Goal: Information Seeking & Learning: Learn about a topic

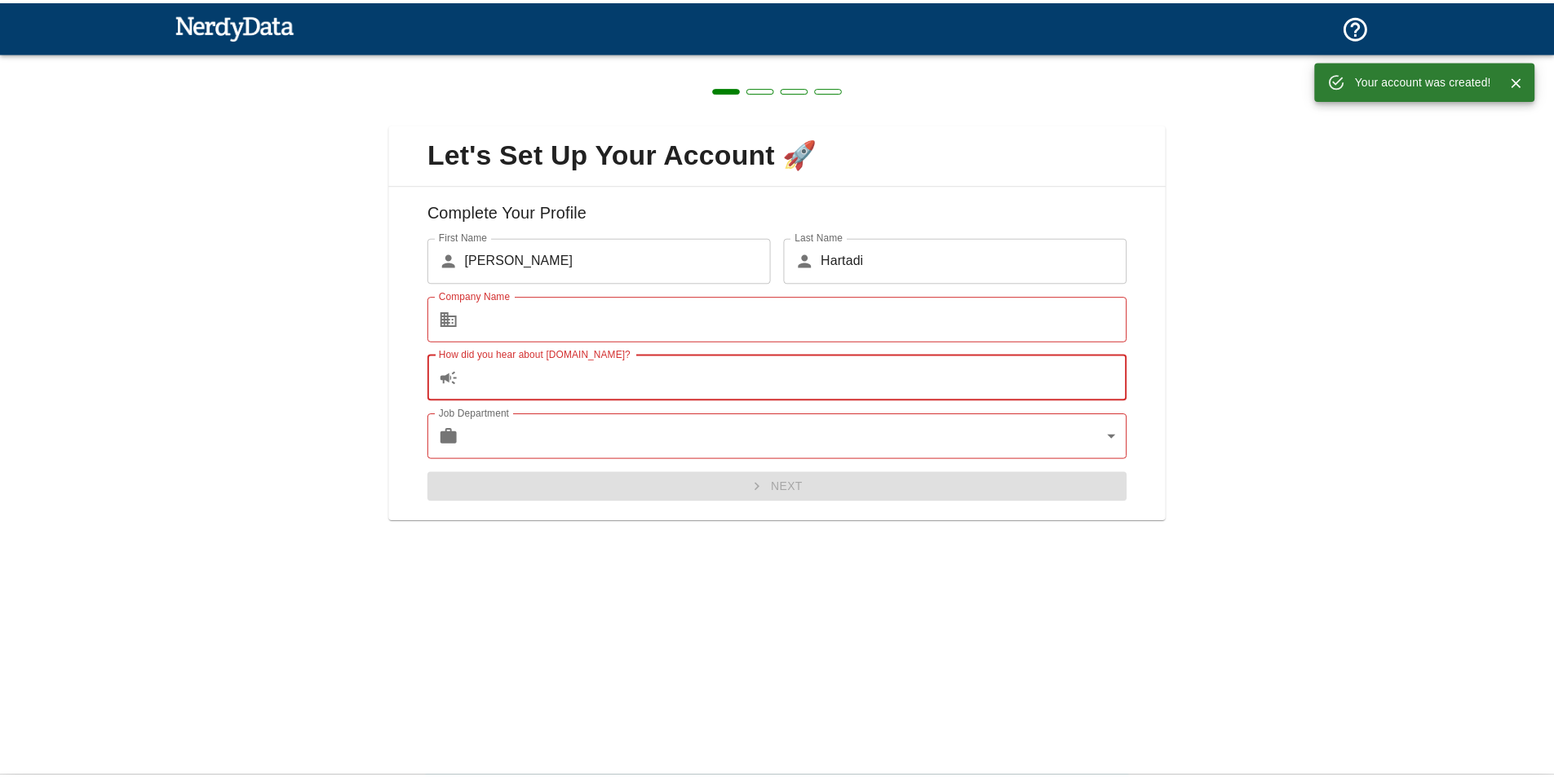
scroll to position [1605, 0]
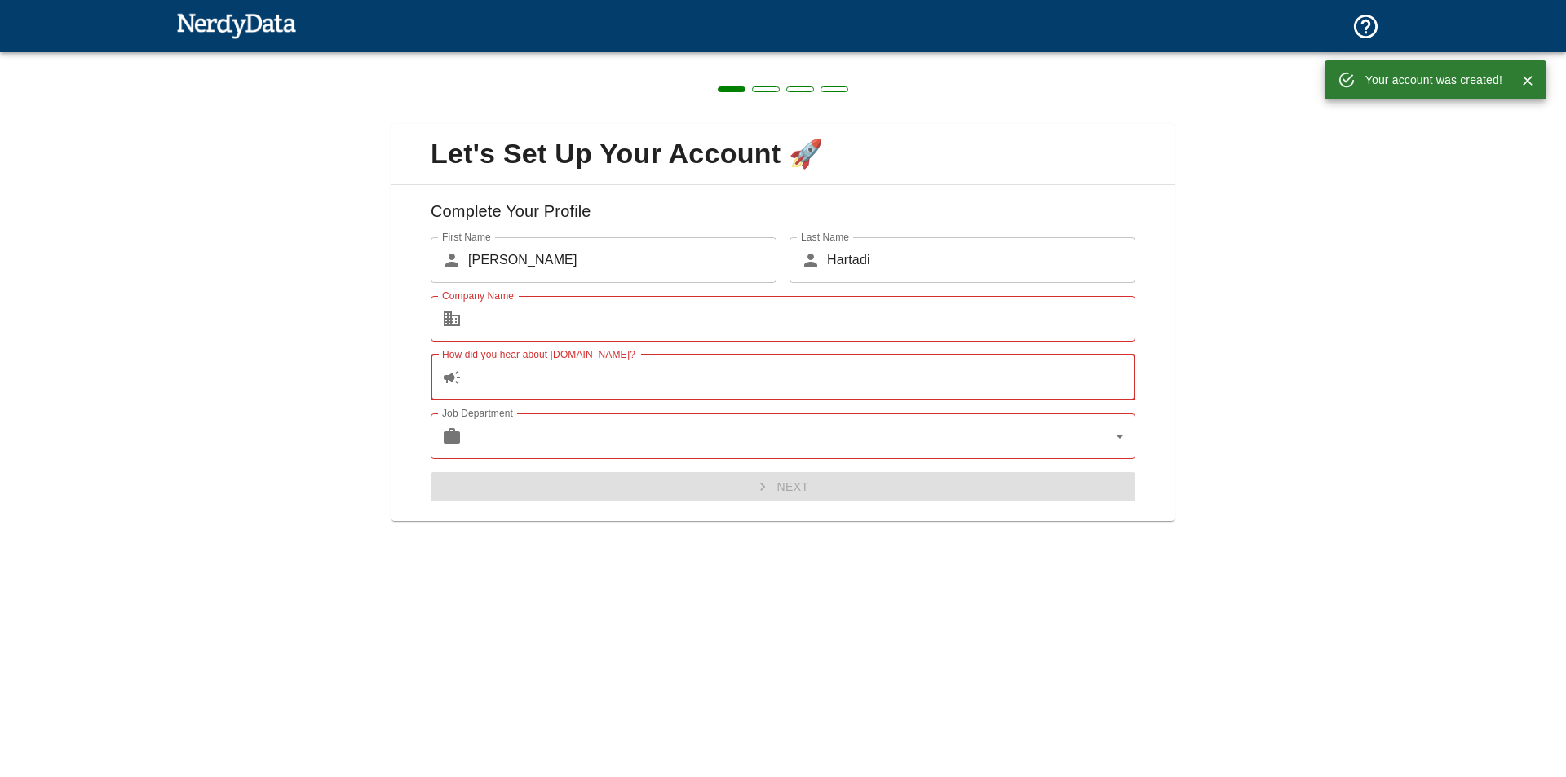
click at [856, 325] on input "Company Name" at bounding box center [801, 319] width 667 height 46
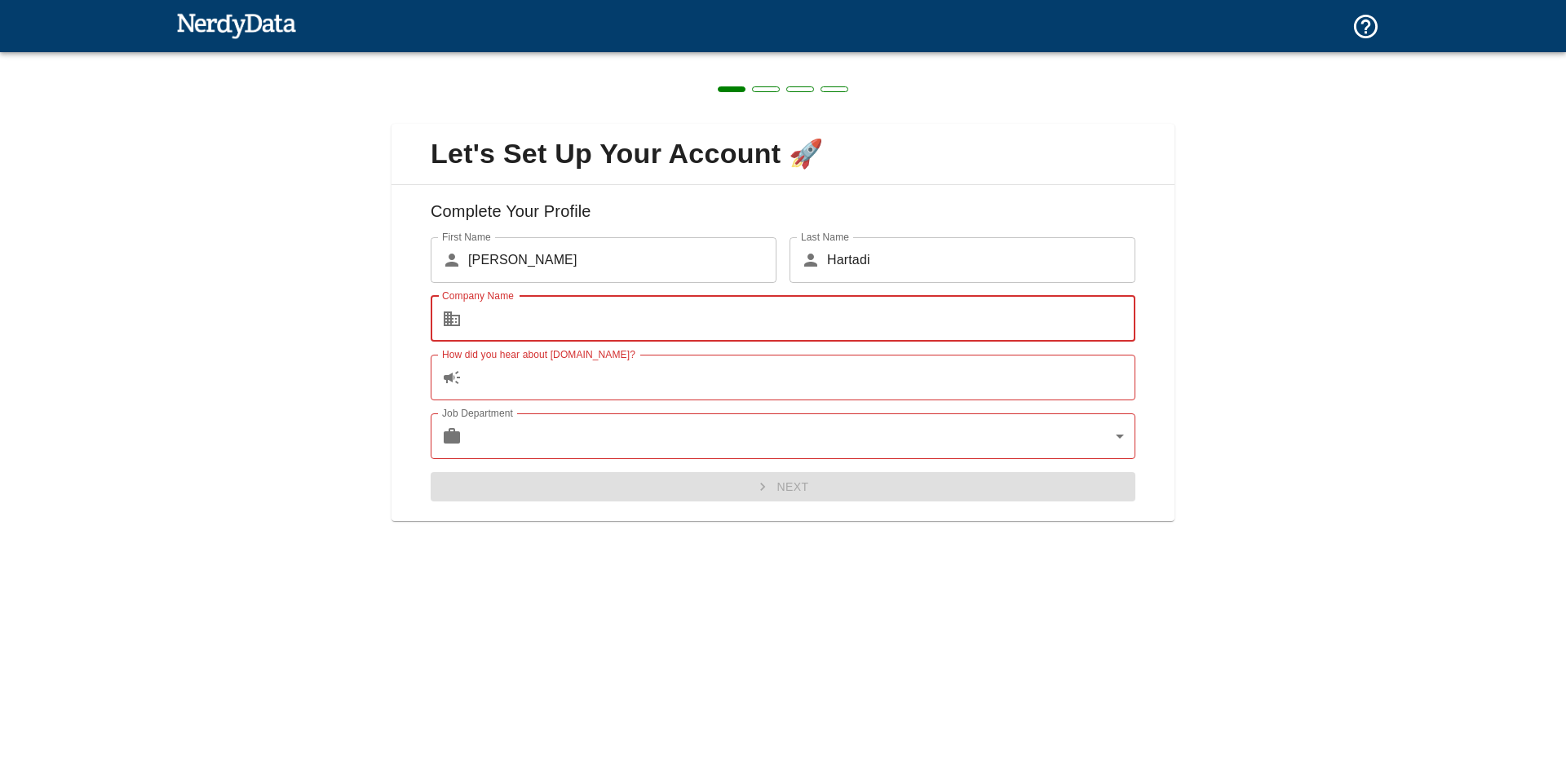
click at [635, 316] on input "Company Name" at bounding box center [801, 319] width 667 height 46
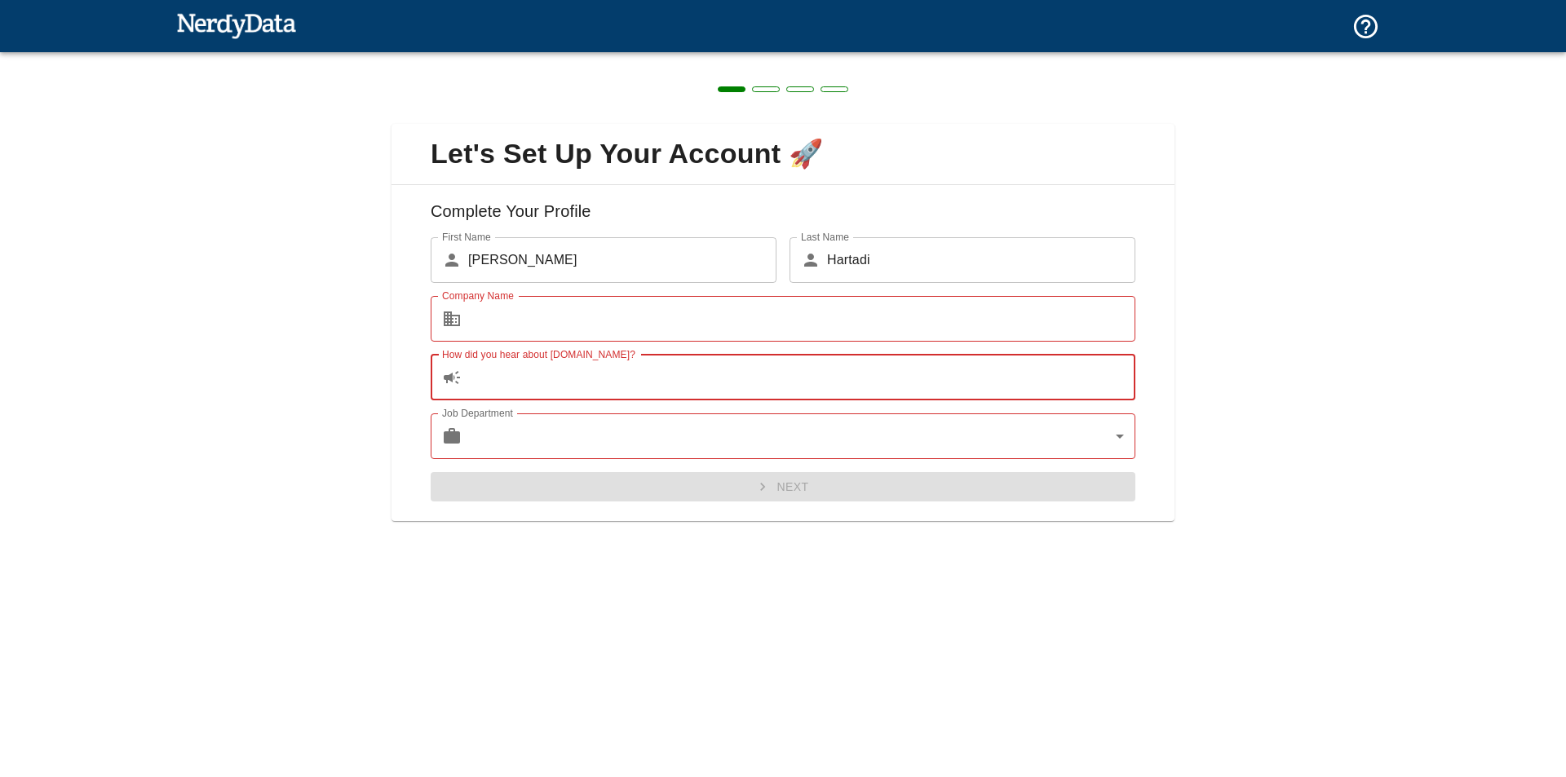
click at [629, 372] on input "How did you hear about [DOMAIN_NAME]?" at bounding box center [801, 378] width 667 height 46
click at [638, 303] on input "Company Name" at bounding box center [801, 319] width 667 height 46
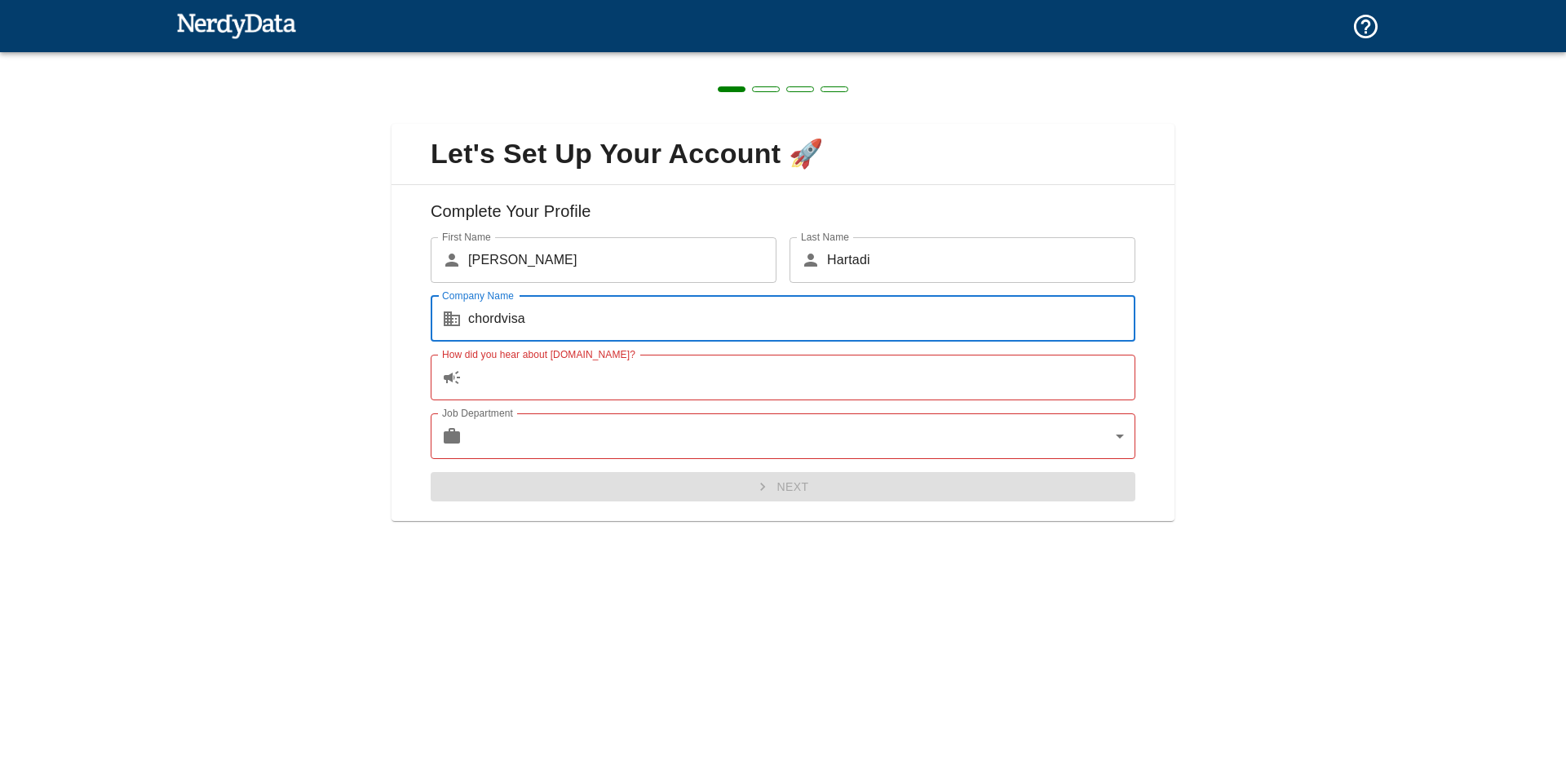
type input "chordvisa"
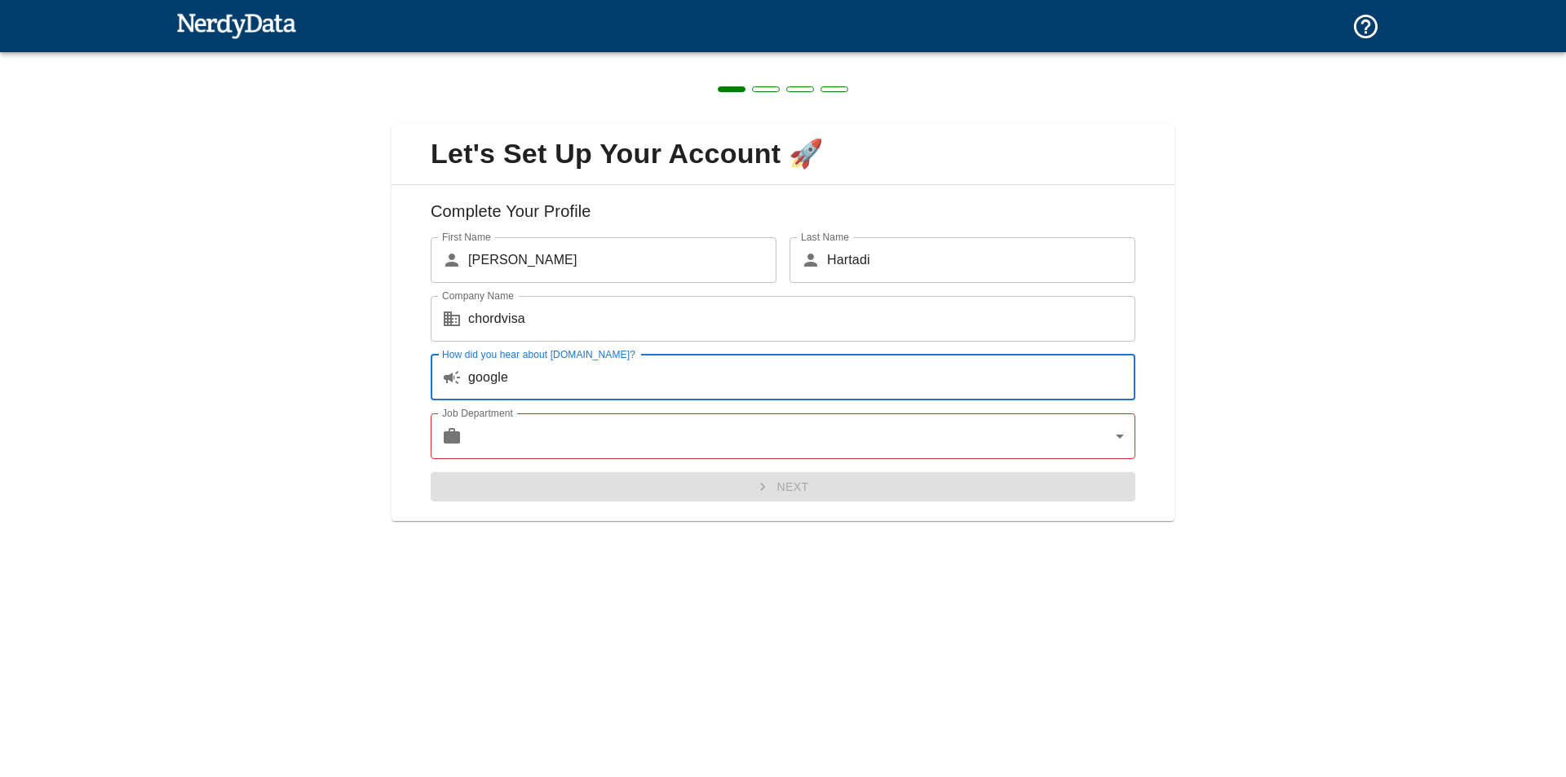
type input "google"
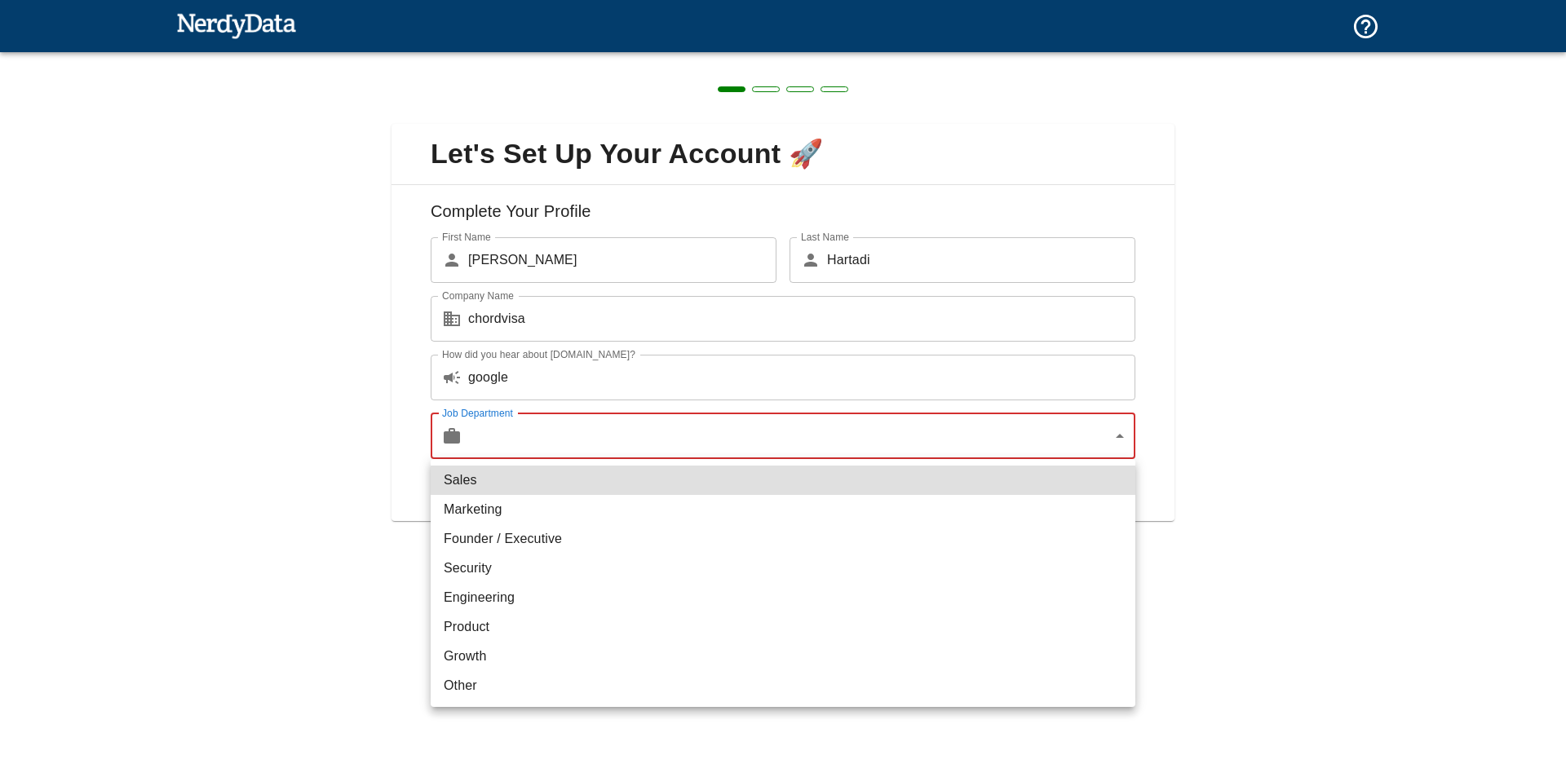
click at [1109, 57] on body "Technologies Domains Pricing Products Create a Report Create a list of websites…" at bounding box center [783, 28] width 1566 height 57
click at [821, 546] on li "Founder / Executive" at bounding box center [783, 538] width 705 height 29
type input "exec"
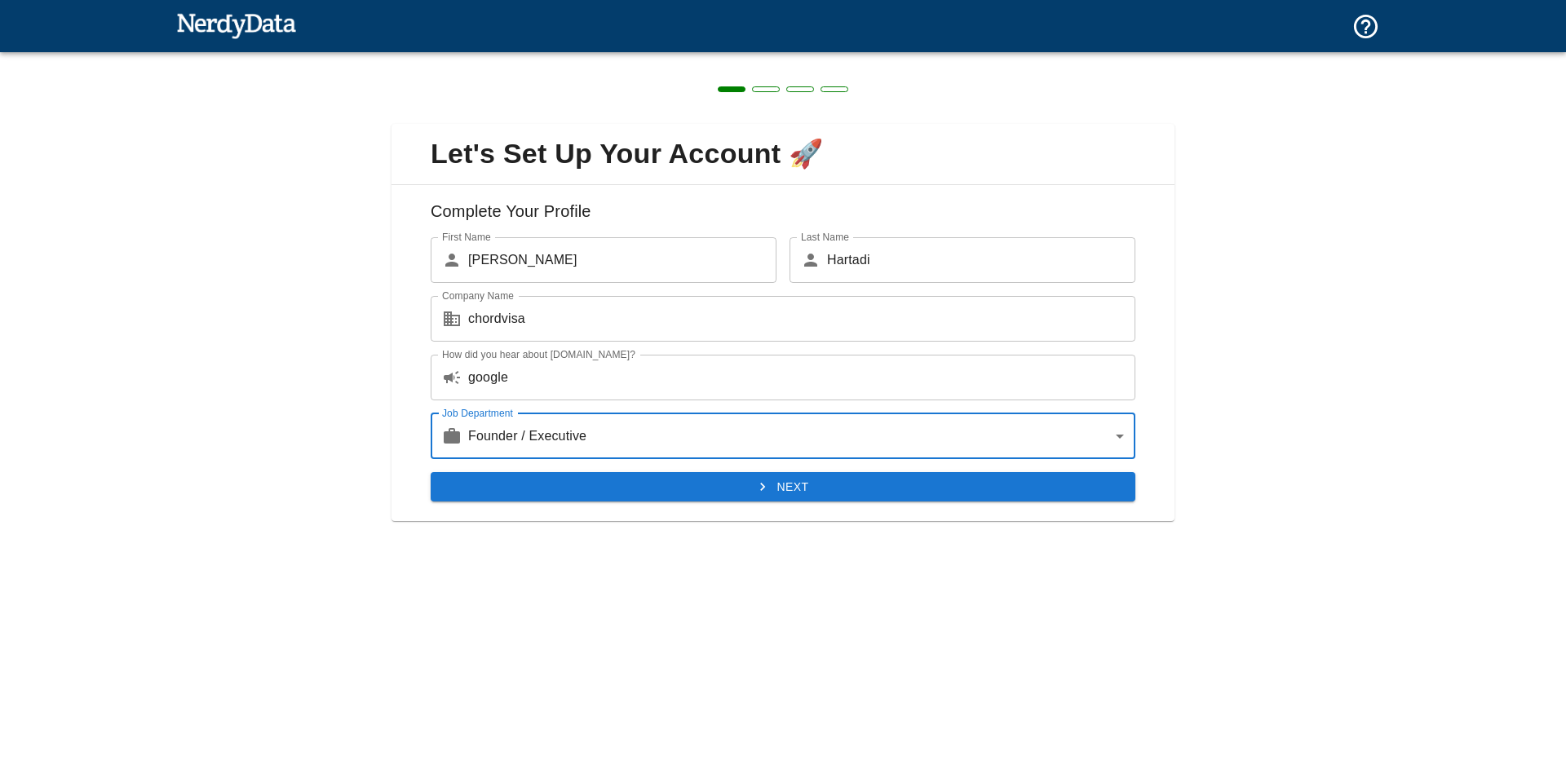
click at [833, 494] on button "Next" at bounding box center [783, 487] width 705 height 30
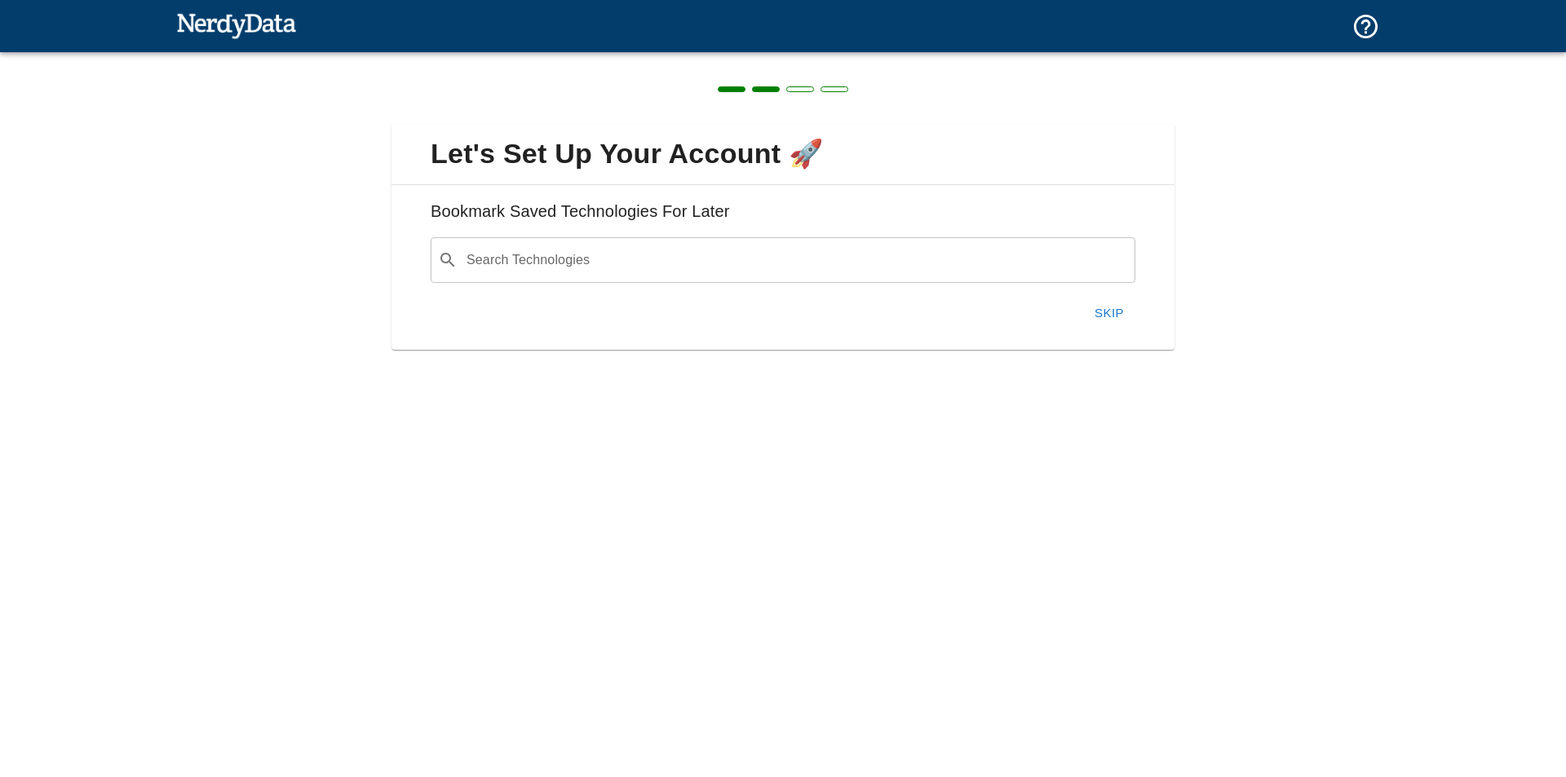
click at [982, 267] on input "Search Technologies" at bounding box center [796, 260] width 664 height 31
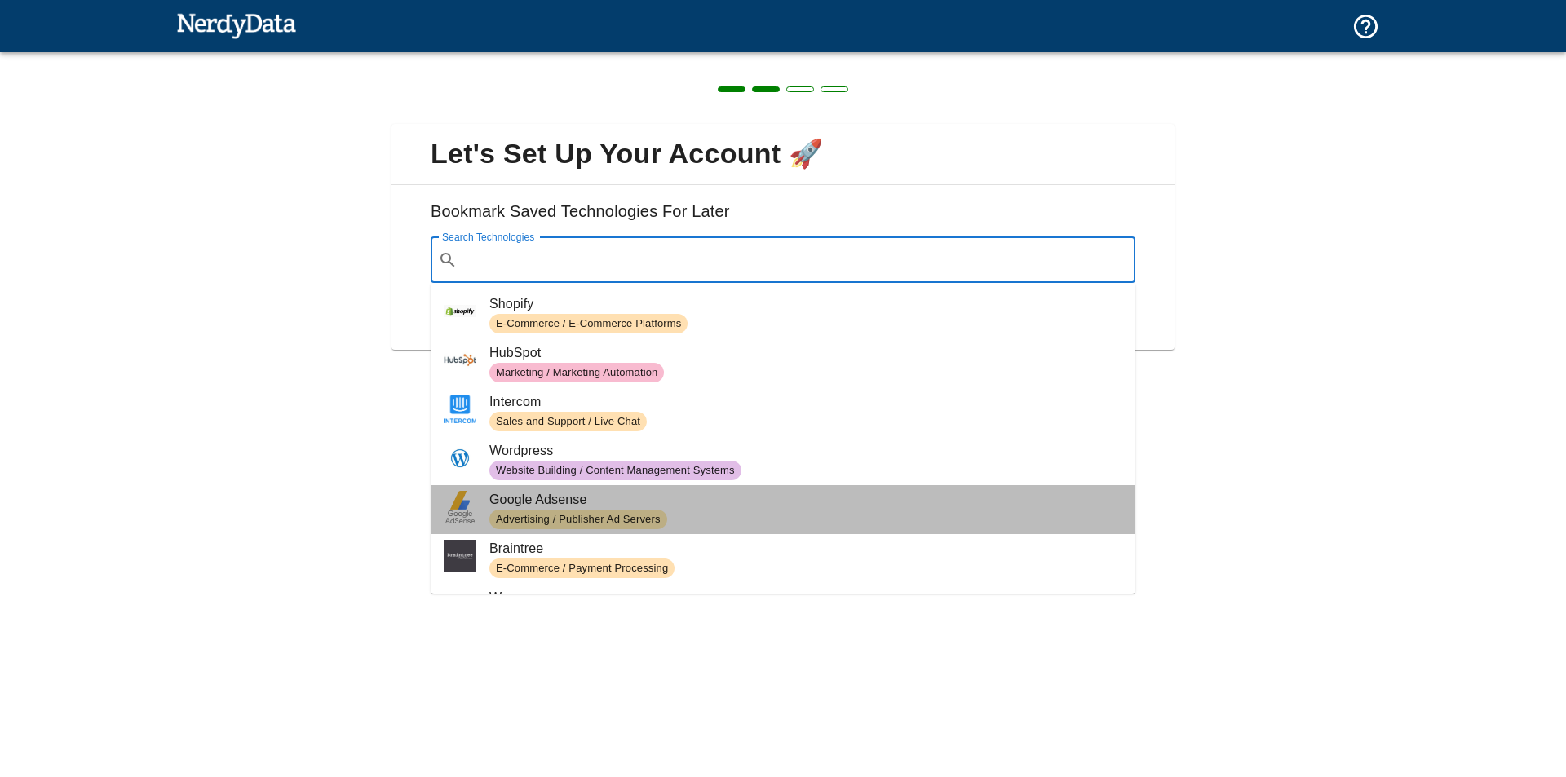
click at [790, 493] on span "Google Adsense" at bounding box center [805, 500] width 633 height 20
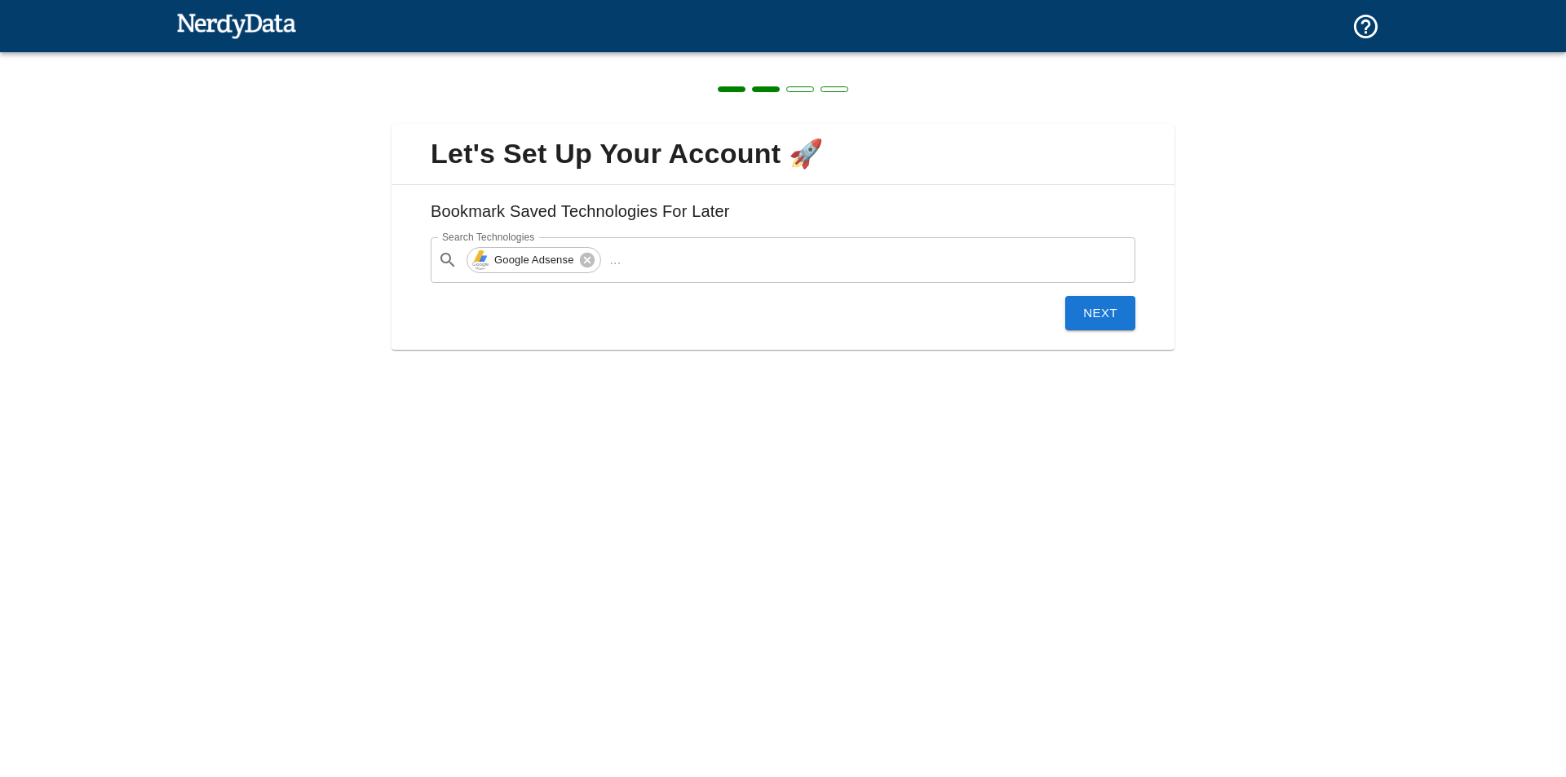
click at [1120, 316] on button "Next" at bounding box center [1100, 313] width 70 height 34
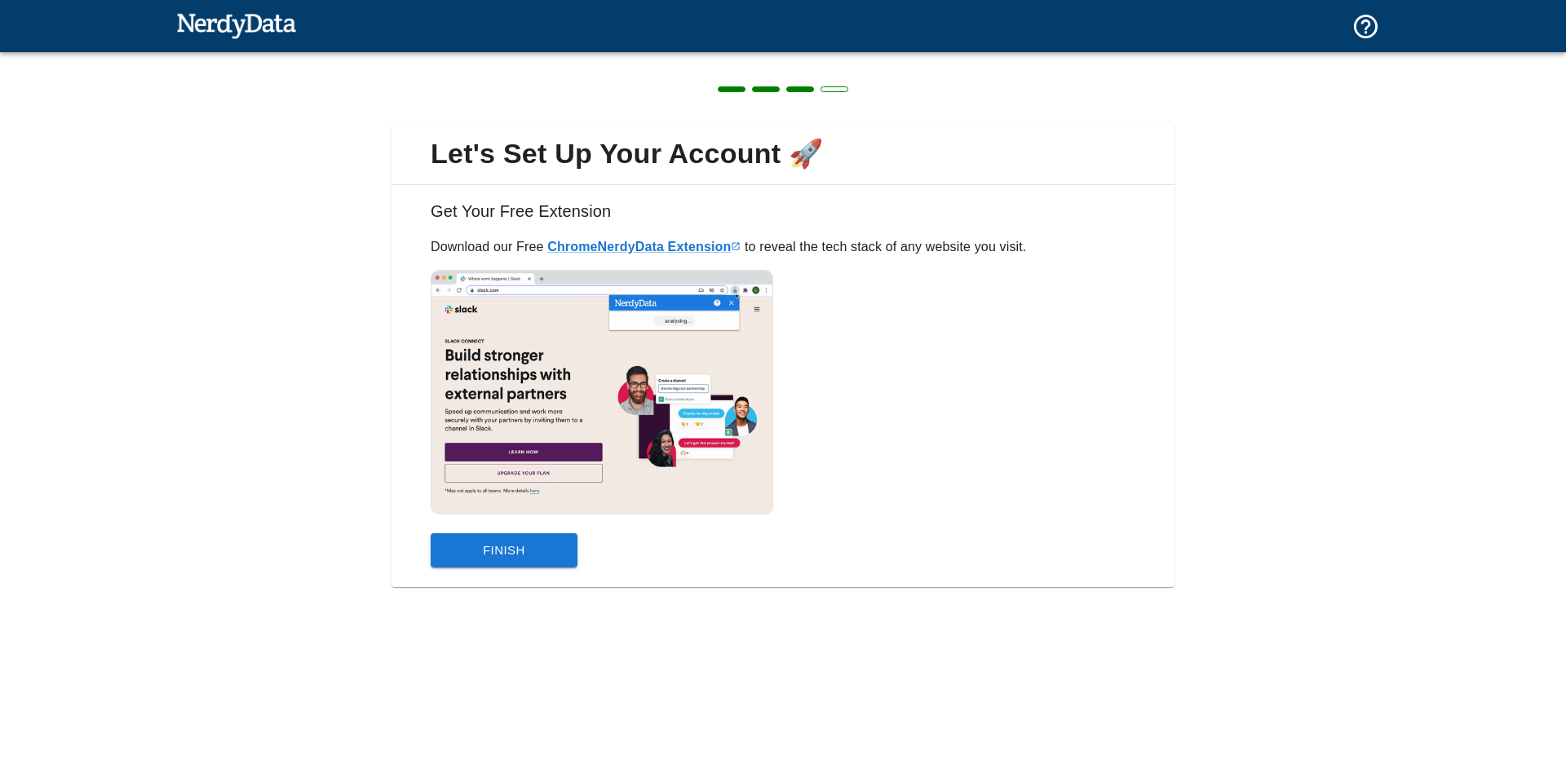
click at [444, 566] on button "Finish" at bounding box center [504, 550] width 147 height 34
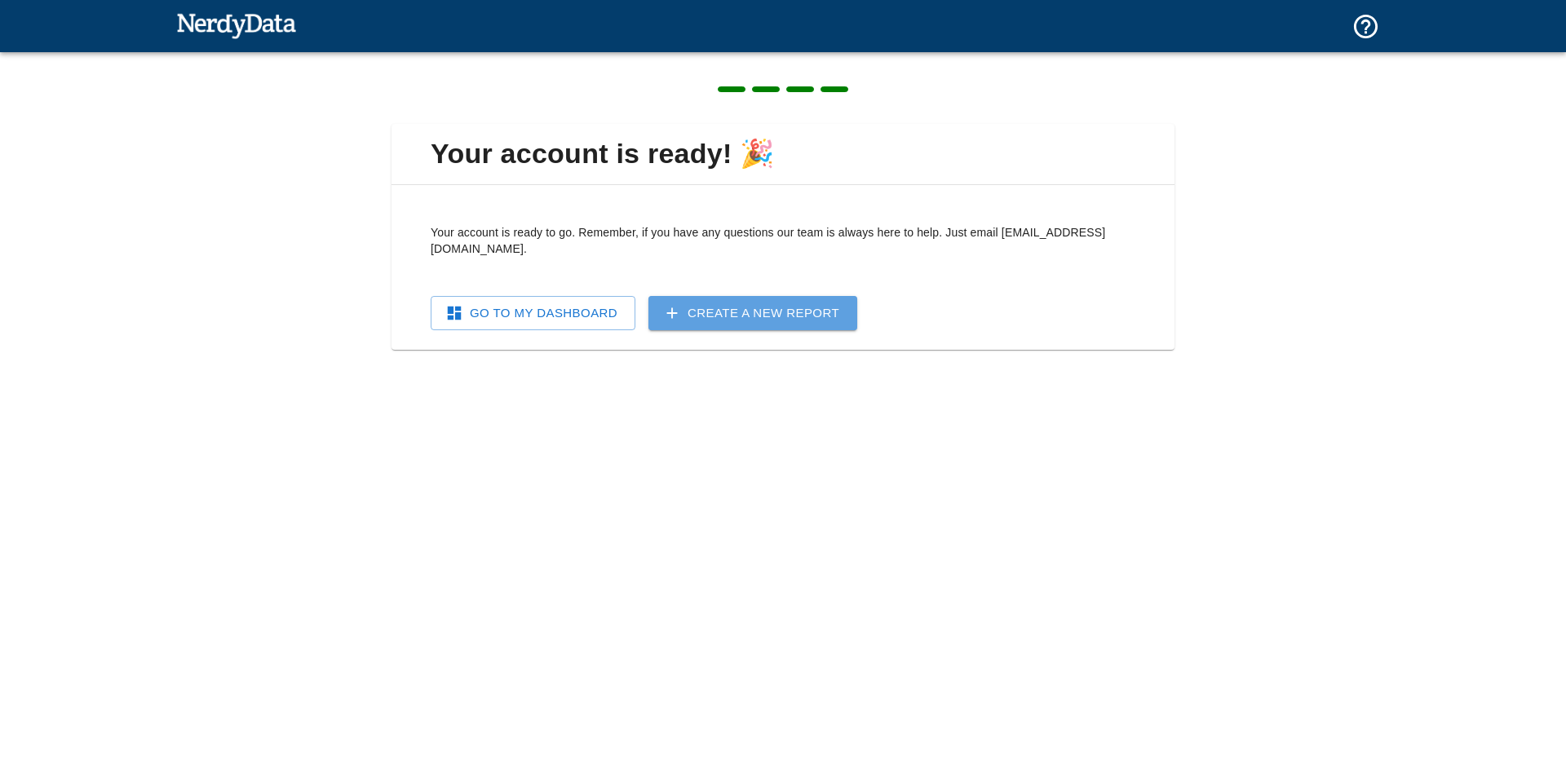
click at [678, 310] on link "Create a New Report" at bounding box center [752, 313] width 209 height 34
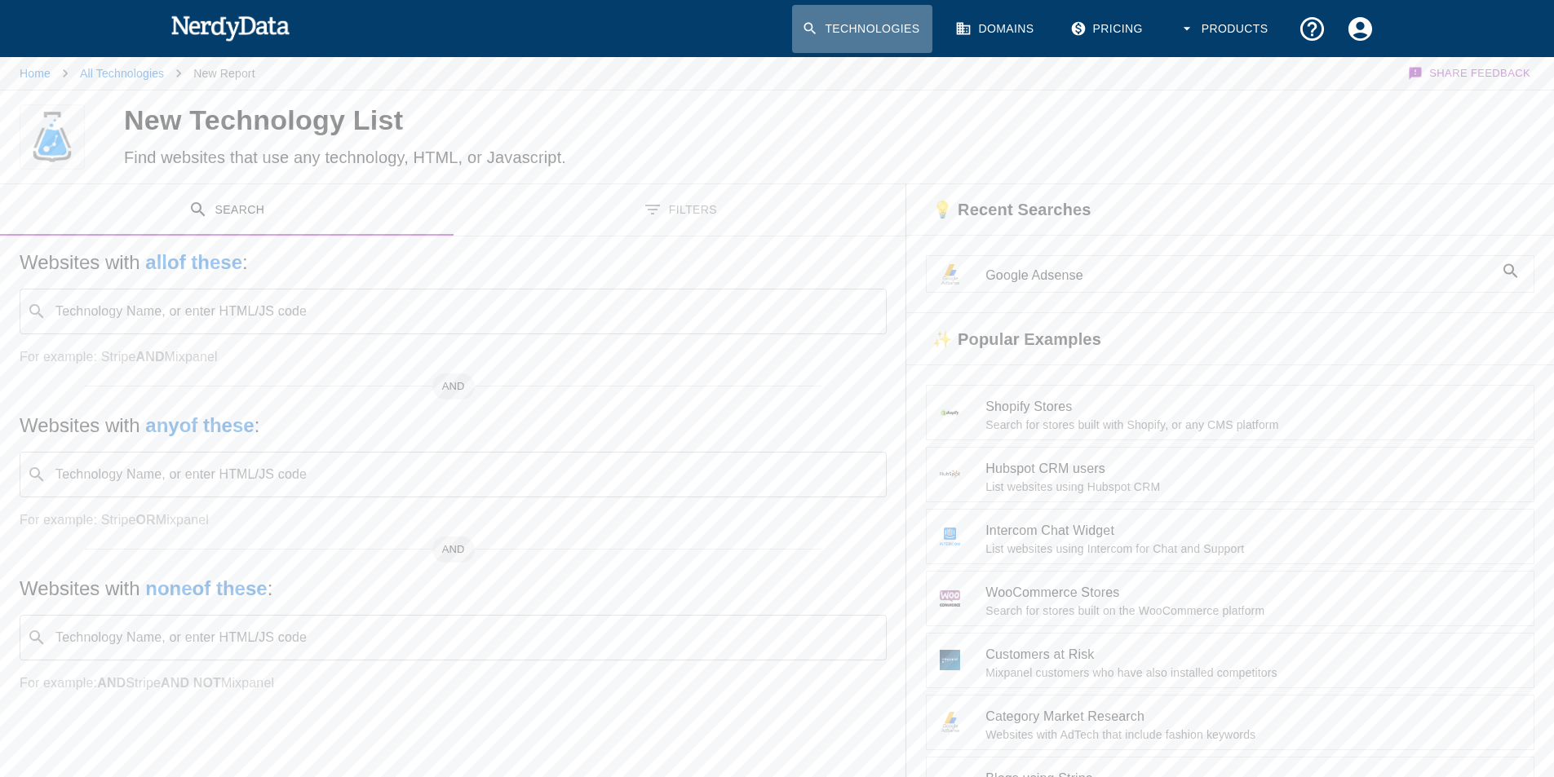
click at [821, 25] on link "Technologies" at bounding box center [862, 29] width 140 height 48
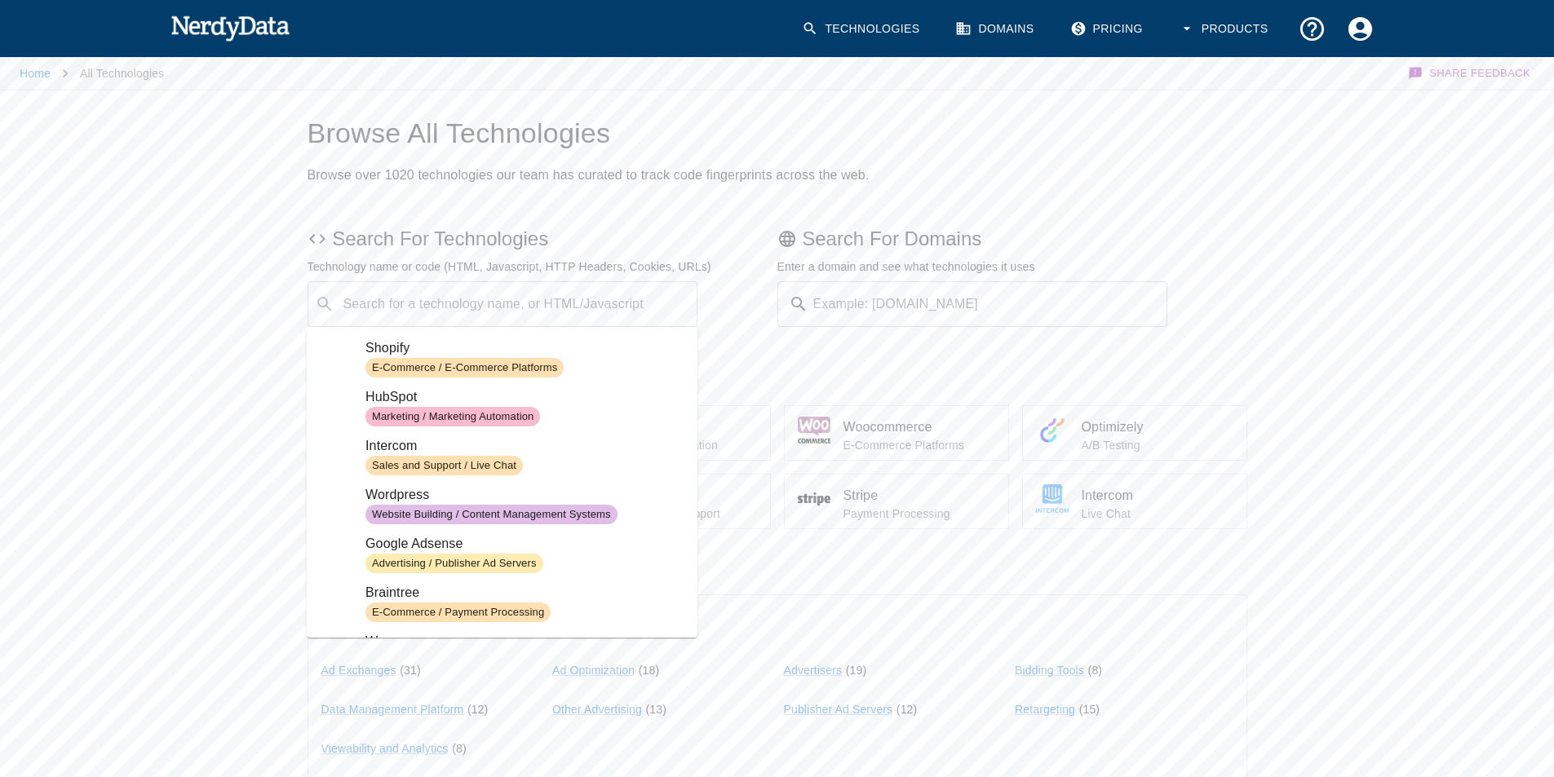
click at [408, 288] on div "​ Search for a technology name, or HTML/Javascript" at bounding box center [503, 304] width 391 height 46
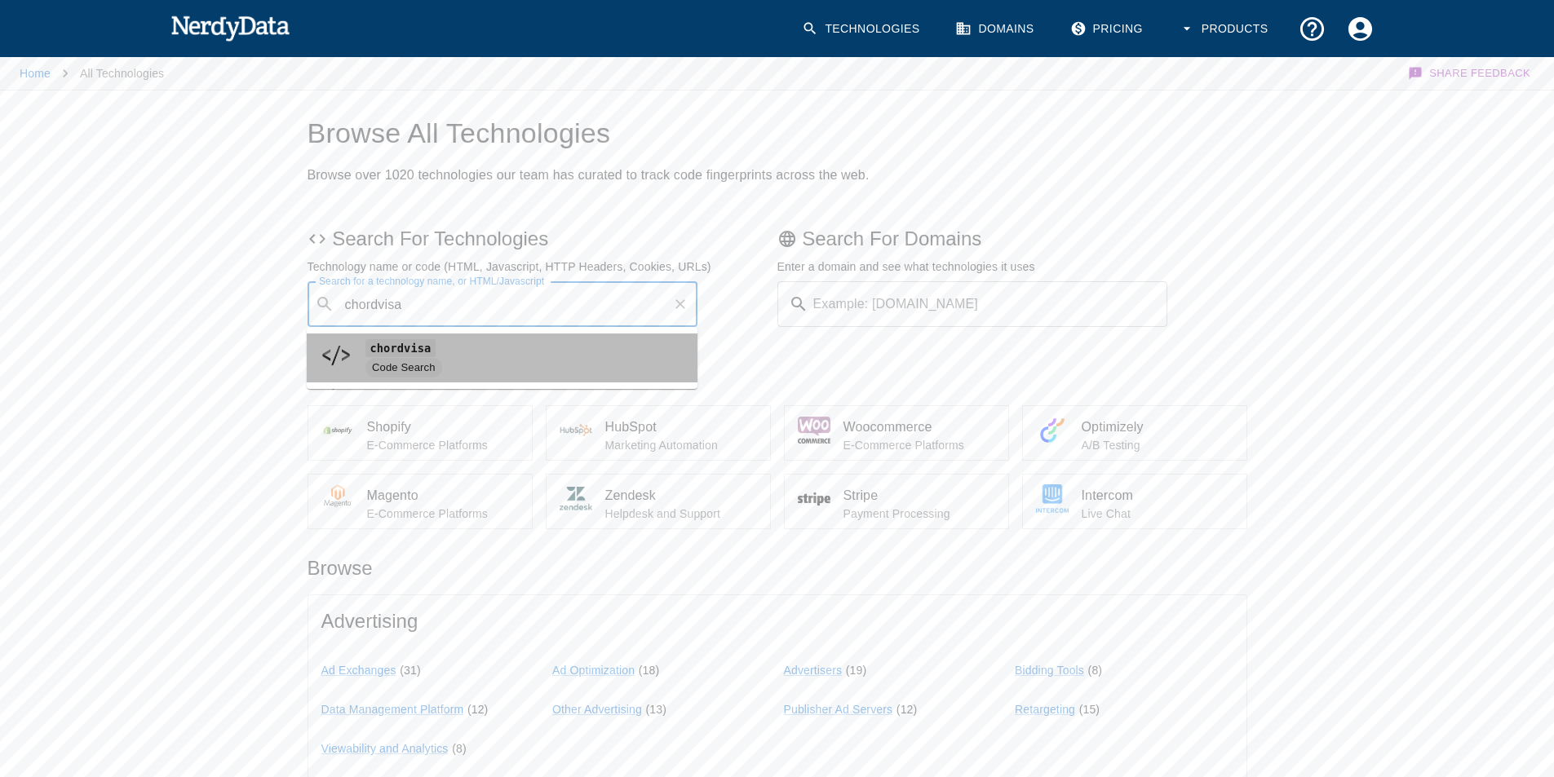
click at [417, 357] on span "chordvisa" at bounding box center [524, 348] width 319 height 20
type input "chordvisa"
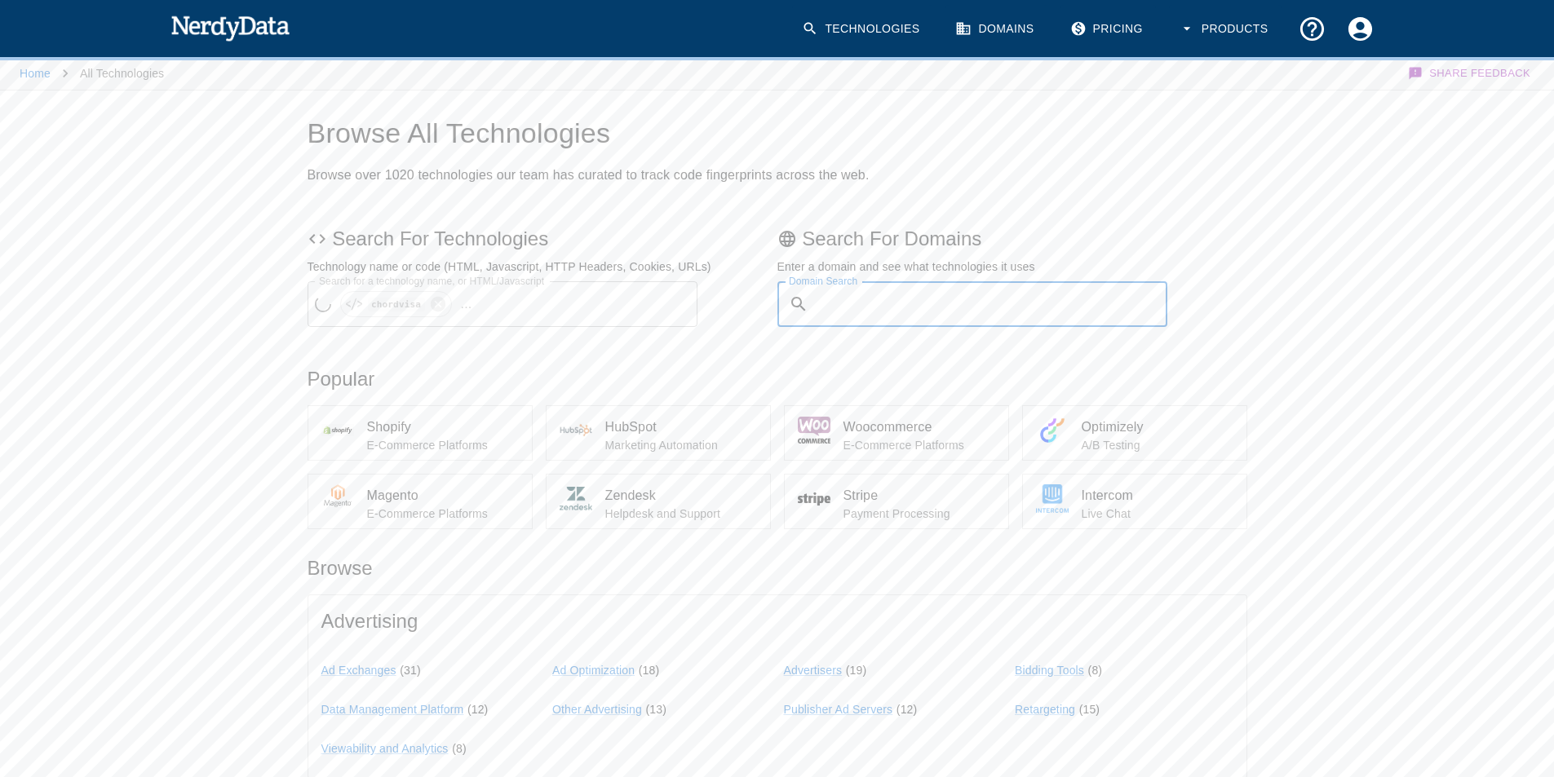
click at [914, 310] on input "Domain Search" at bounding box center [991, 304] width 353 height 46
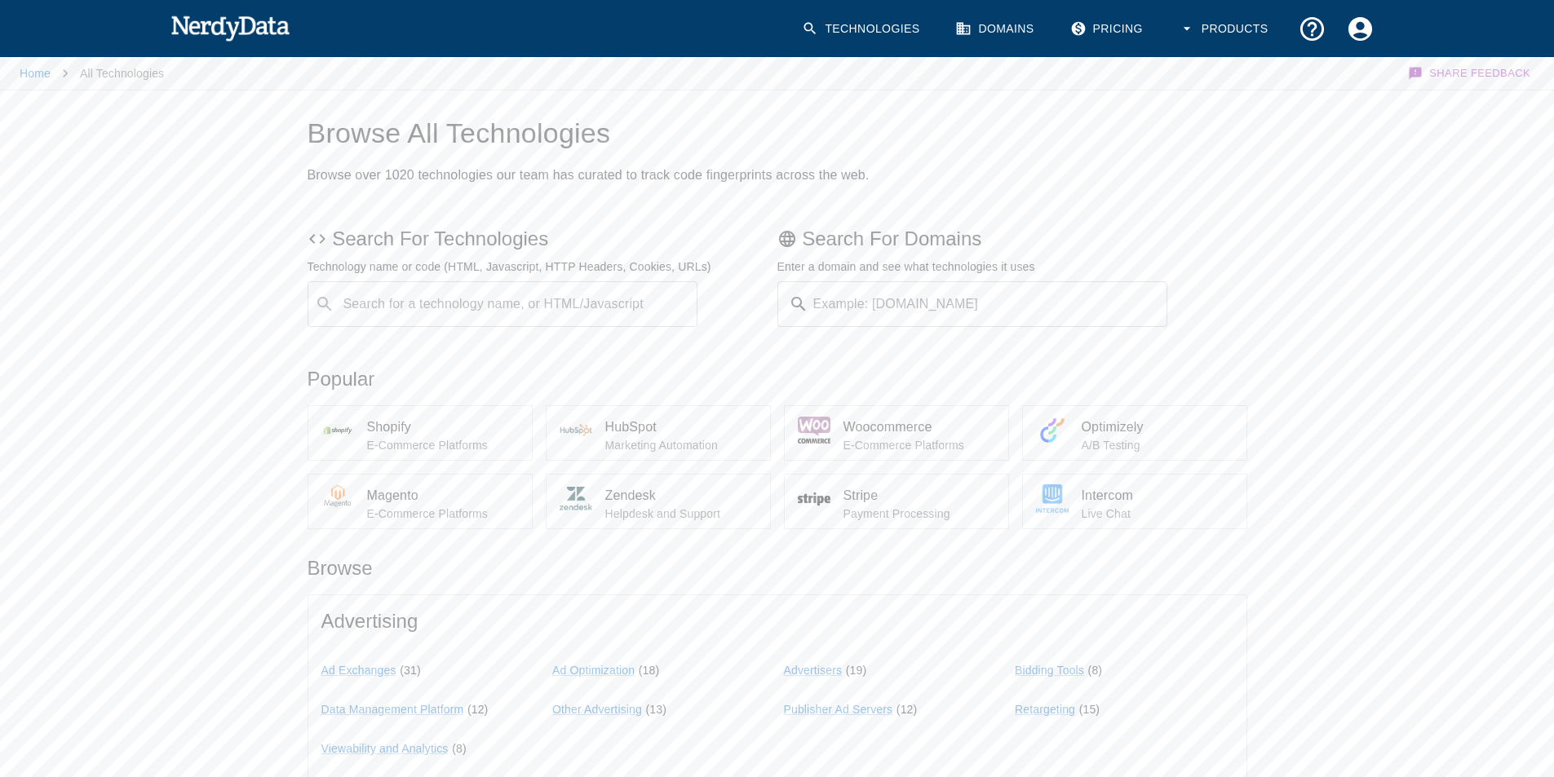
click at [822, 286] on div "Example: [DOMAIN_NAME] Example: [DOMAIN_NAME]" at bounding box center [972, 304] width 391 height 46
type input "[DOMAIN_NAME]"
click at [1092, 319] on div "[DOMAIN_NAME] Submit Domain Search" at bounding box center [972, 304] width 391 height 46
click at [1104, 293] on button "Submit" at bounding box center [1114, 304] width 83 height 25
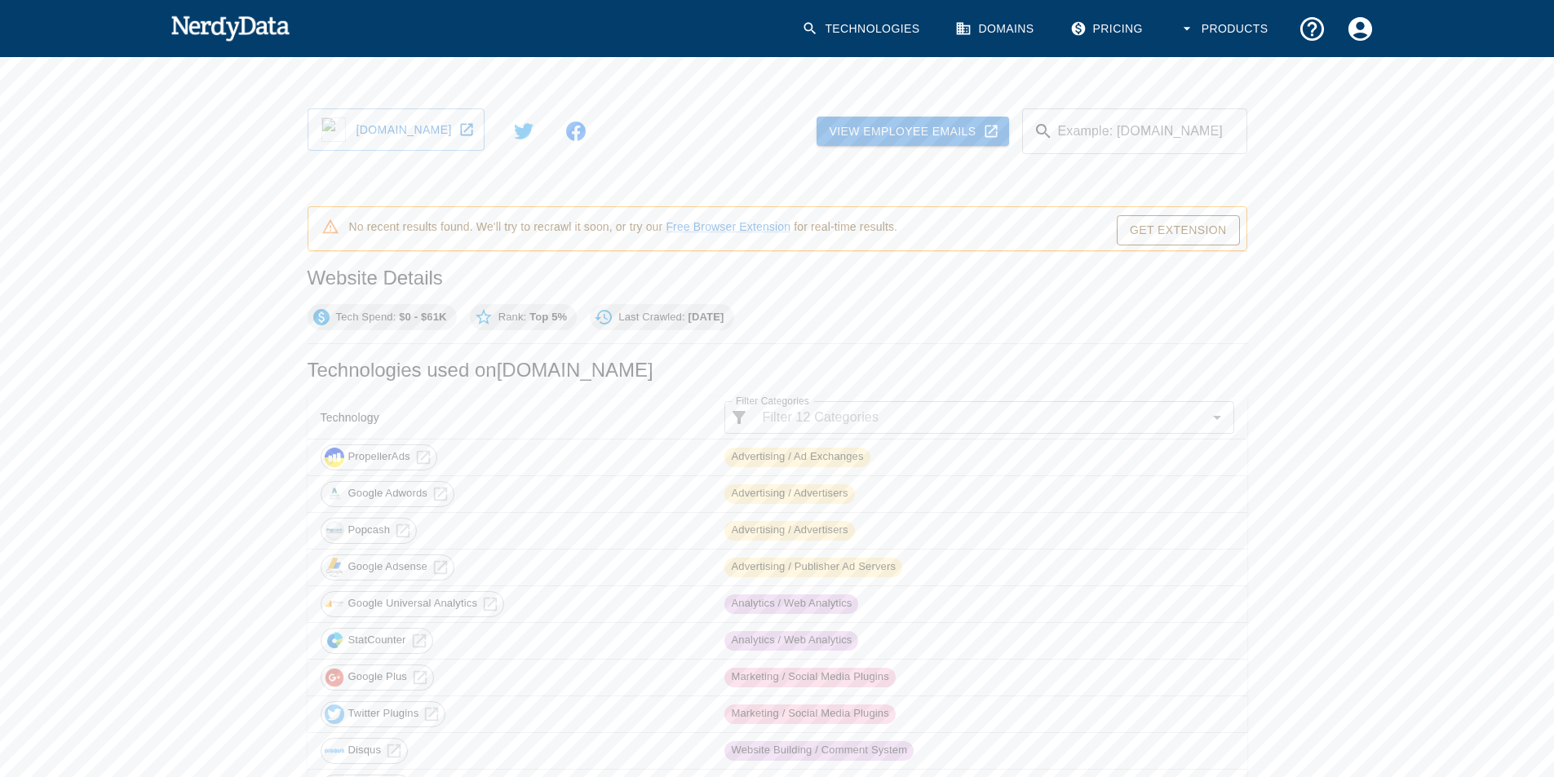
scroll to position [21, 0]
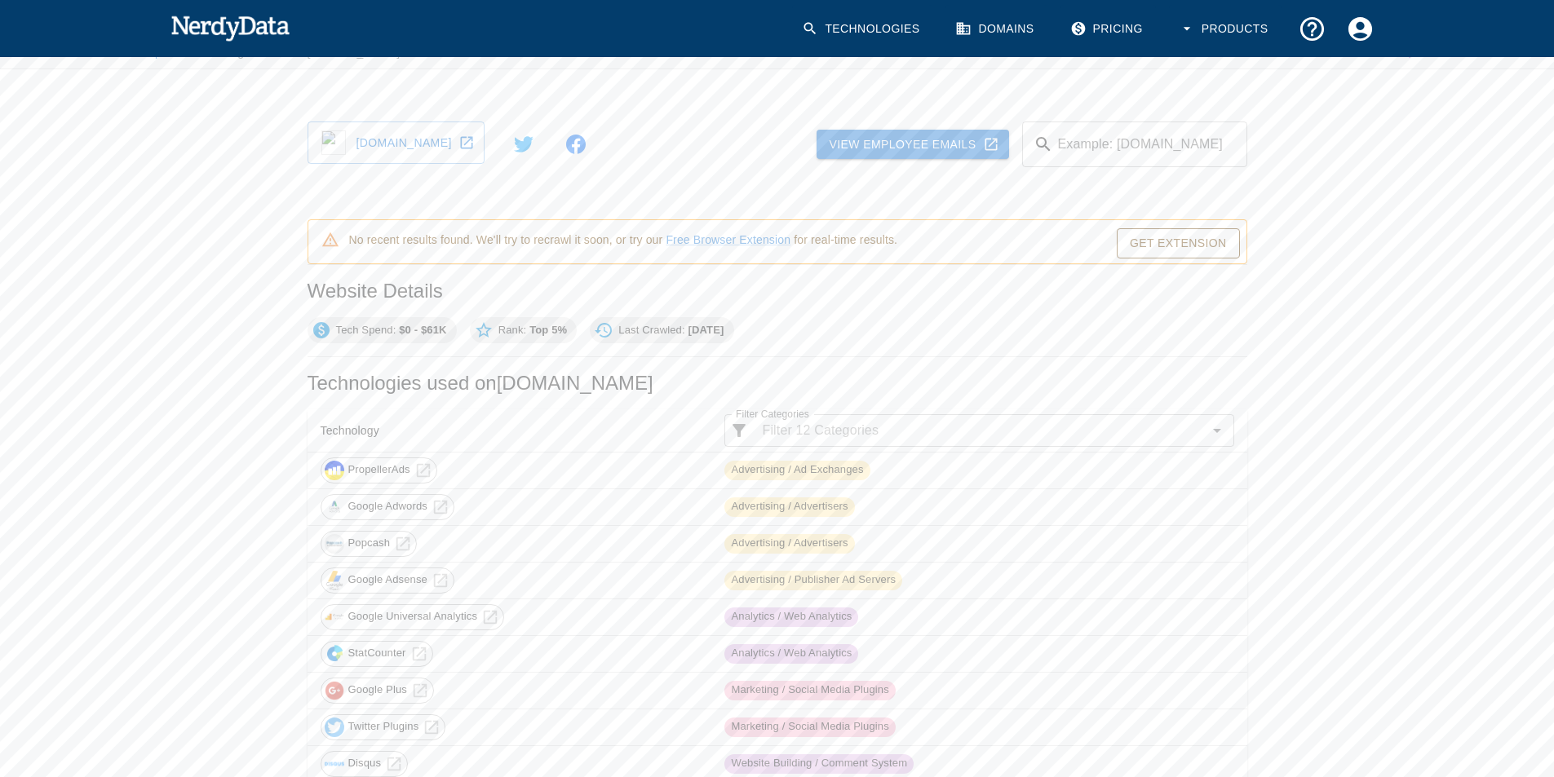
click at [724, 327] on b "[DATE]" at bounding box center [706, 330] width 36 height 12
click at [956, 443] on div "​ Filter Categories" at bounding box center [978, 430] width 509 height 33
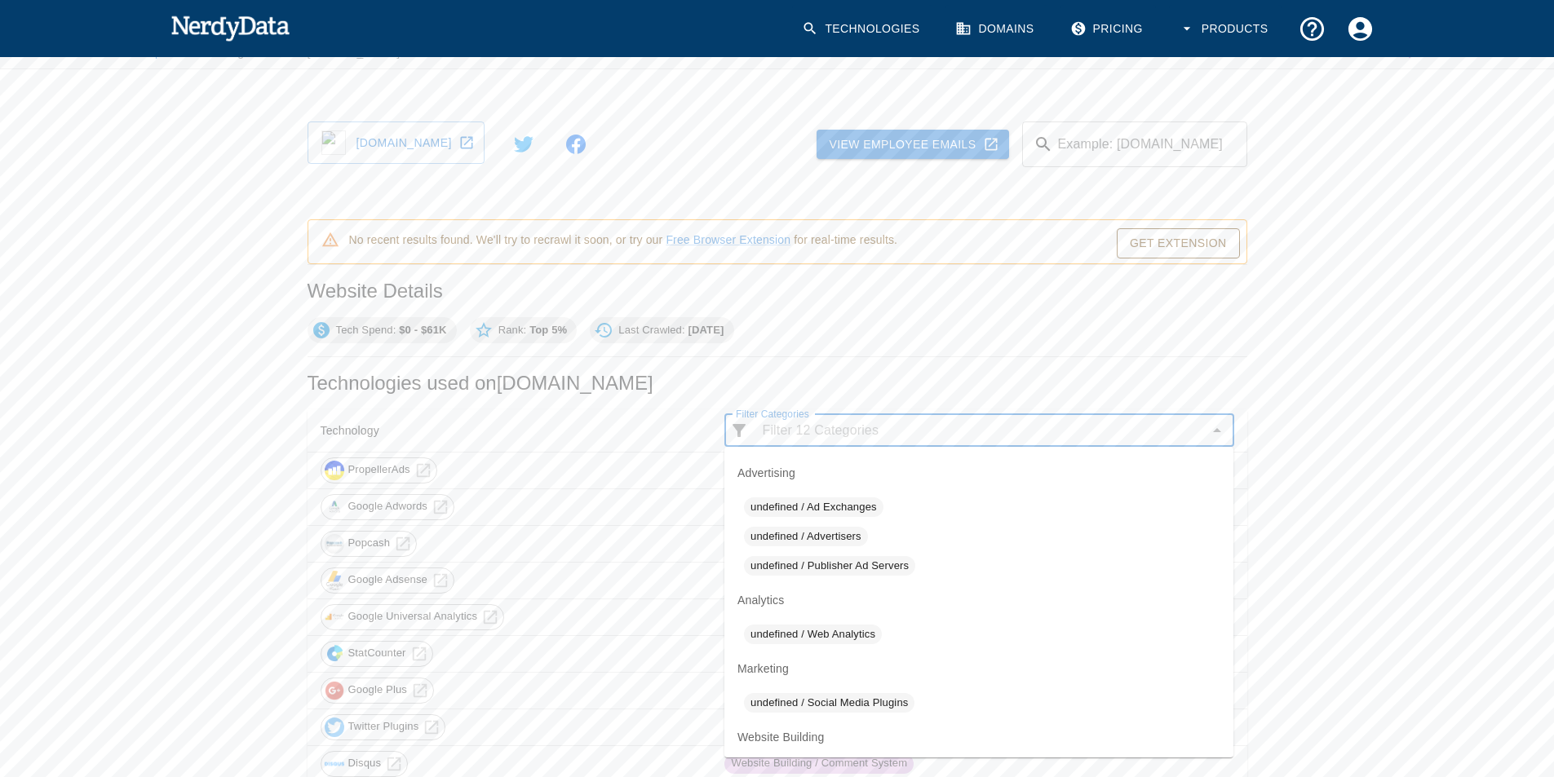
click at [527, 327] on span "Rank: Top 5%" at bounding box center [533, 330] width 89 height 16
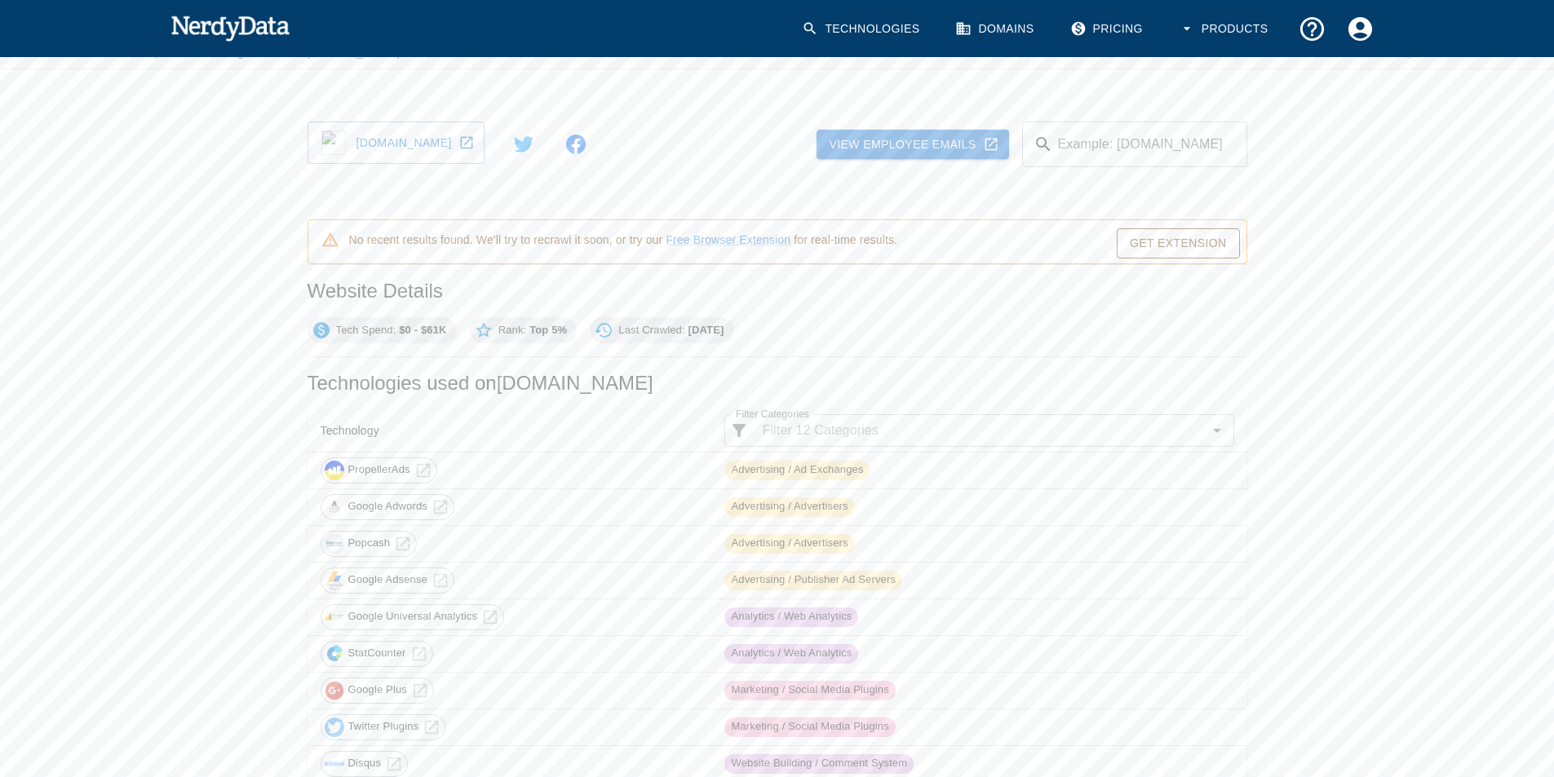
click at [472, 142] on icon at bounding box center [466, 143] width 12 height 12
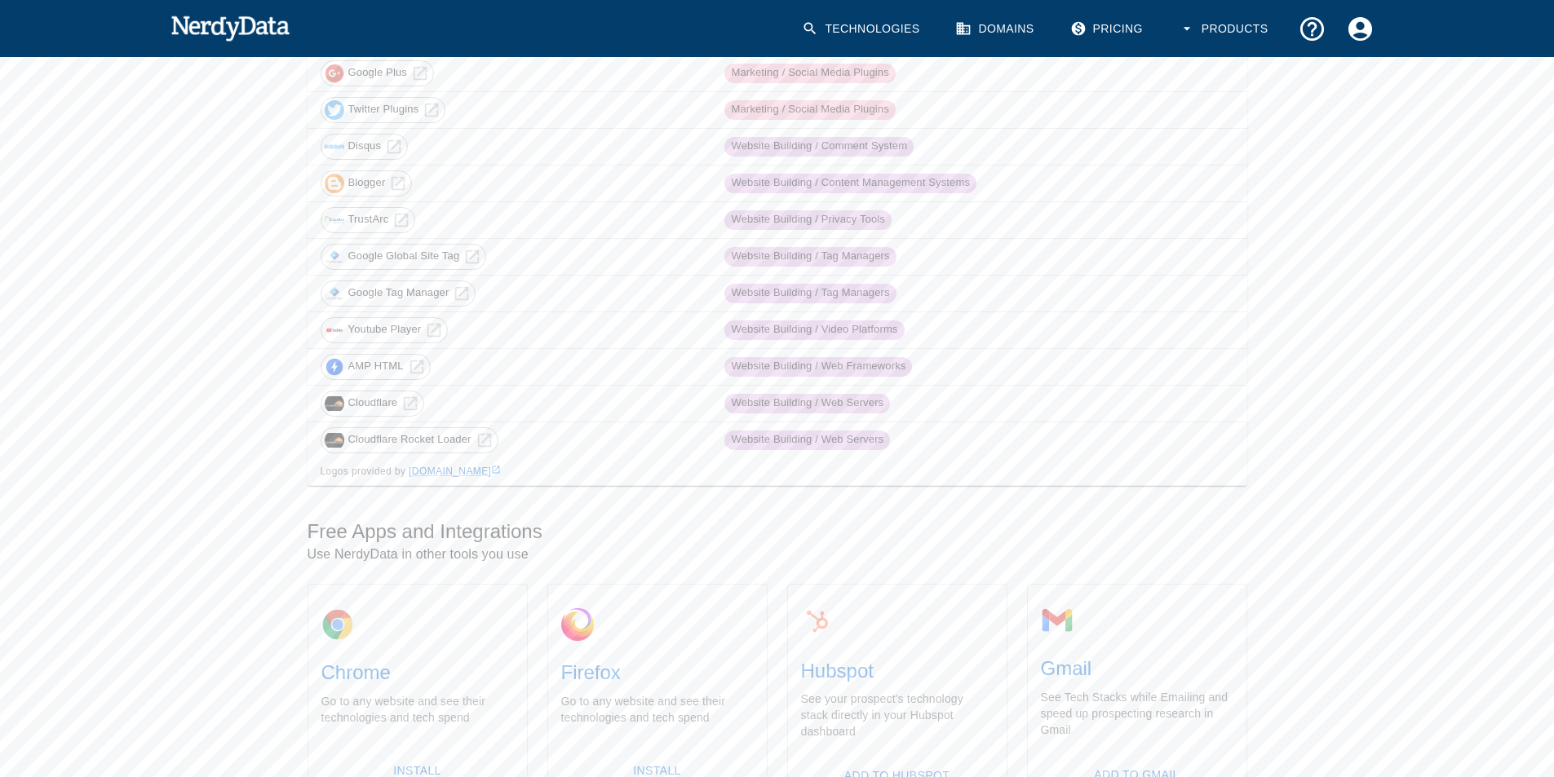
scroll to position [637, 0]
click at [369, 219] on span "TrustArc" at bounding box center [368, 221] width 59 height 15
